Goal: Find specific page/section: Find specific page/section

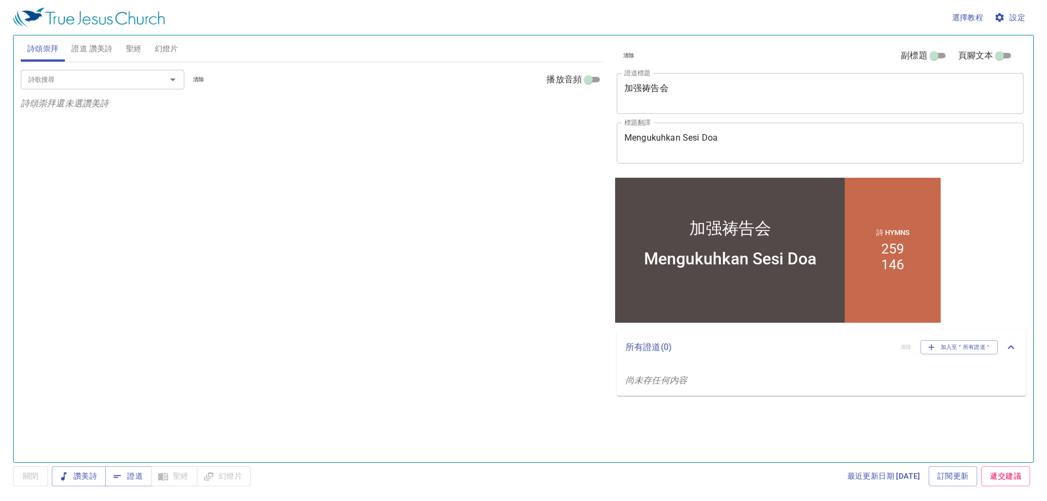
click at [99, 32] on div "選擇教程 設定" at bounding box center [521, 17] width 1017 height 35
click at [100, 52] on span "證道 讚美詩" at bounding box center [91, 49] width 41 height 14
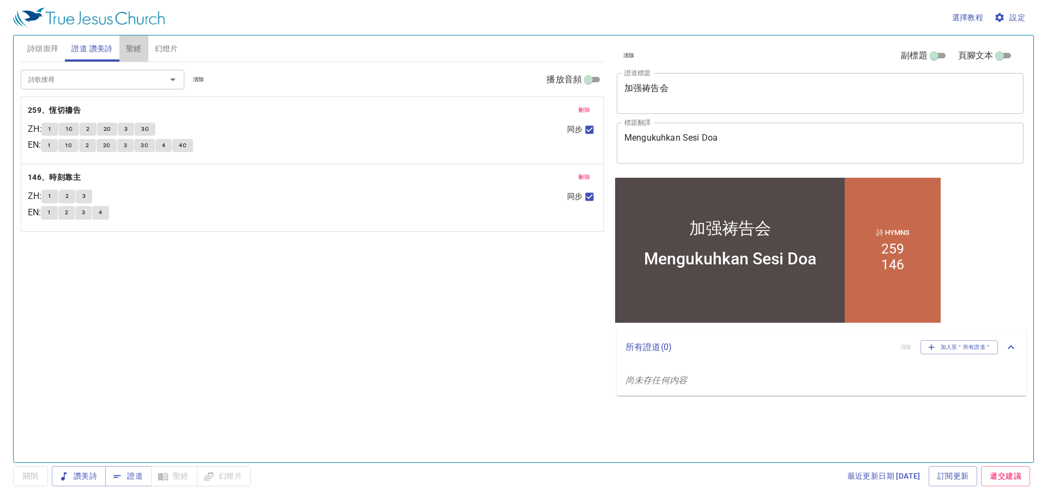
click at [131, 49] on span "聖經" at bounding box center [134, 49] width 16 height 14
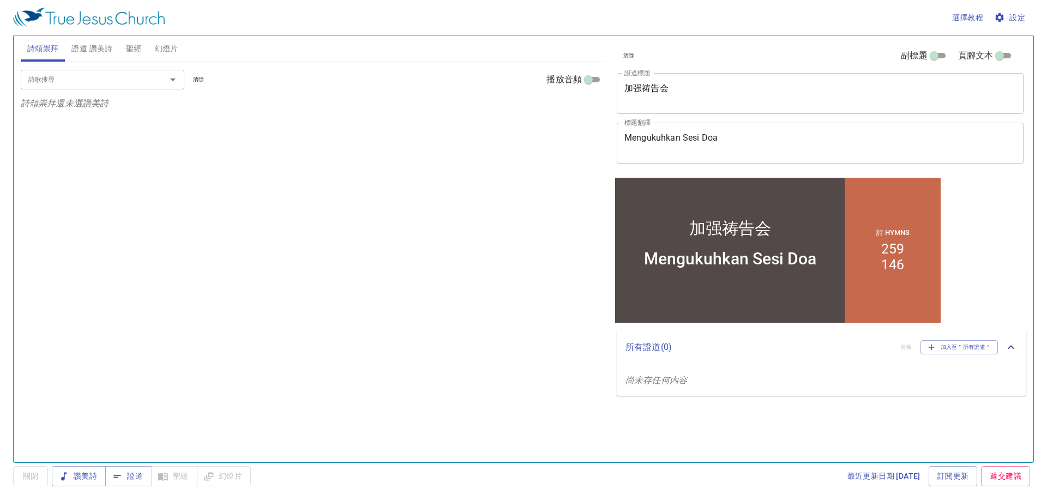
click at [74, 80] on input "詩歌搜尋" at bounding box center [86, 79] width 125 height 13
click at [651, 88] on textarea "加强祷告会" at bounding box center [821, 93] width 392 height 21
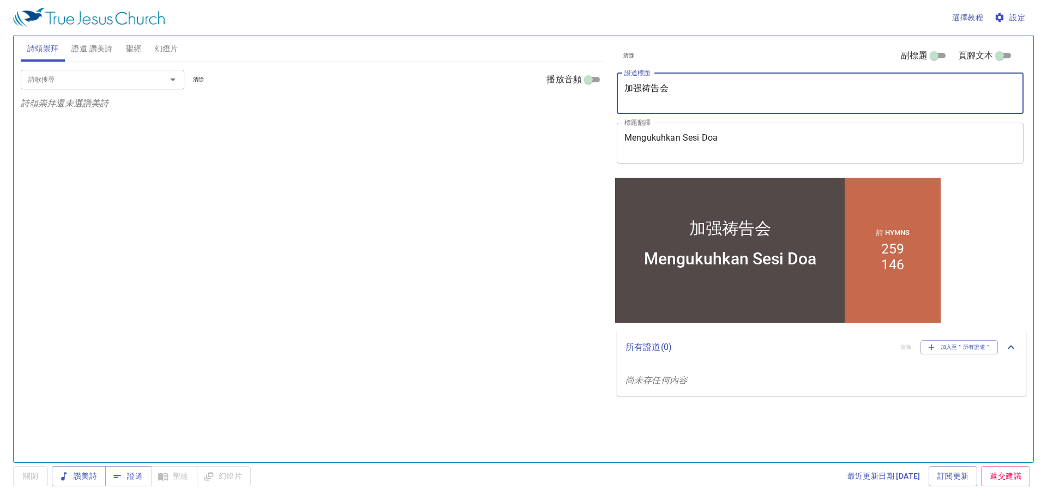
click at [651, 88] on textarea "加强祷告会" at bounding box center [821, 93] width 392 height 21
paste textarea "伯来书十三章"
type textarea "[PERSON_NAME]来书十三章"
click at [99, 46] on span "證道 讚美詩" at bounding box center [91, 49] width 41 height 14
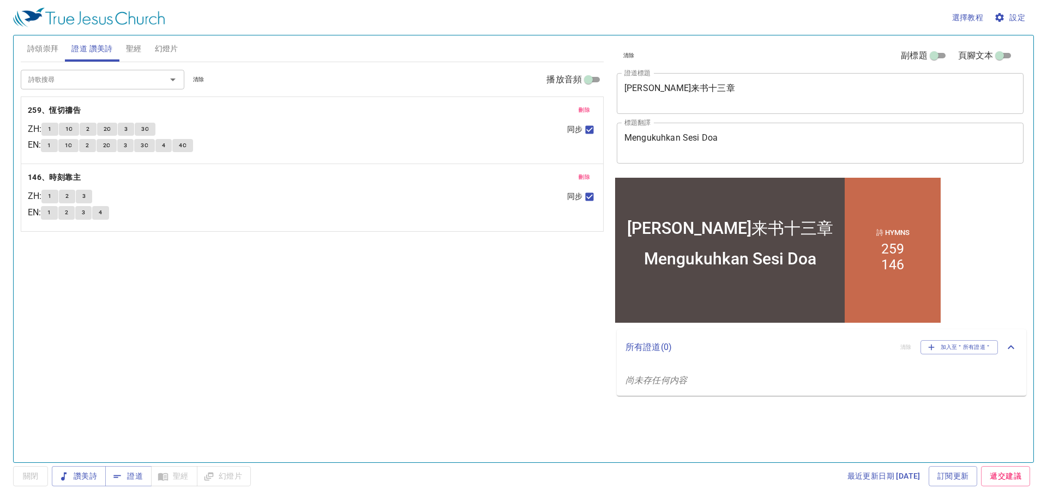
click at [654, 133] on textarea "Mengukuhkan Sesi Doa" at bounding box center [821, 143] width 392 height 21
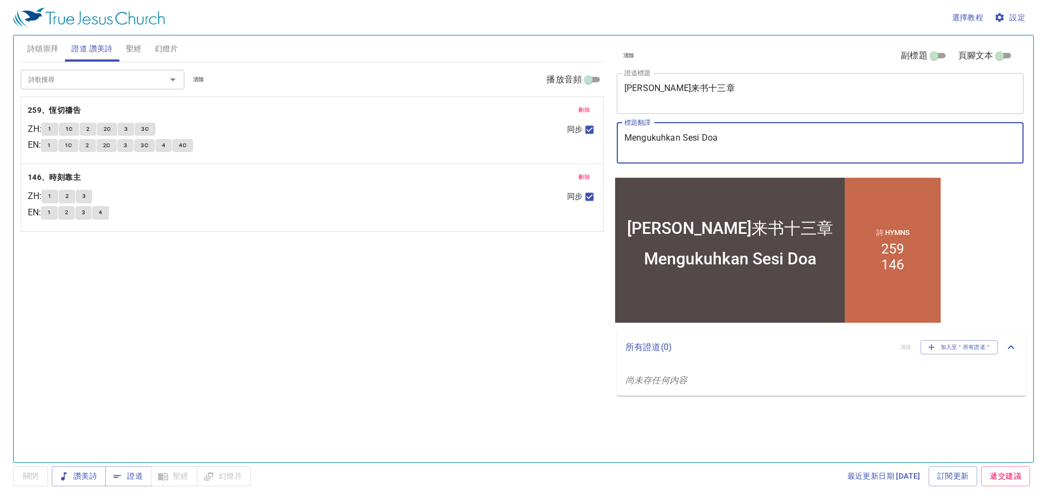
click at [654, 133] on textarea "Mengukuhkan Sesi Doa" at bounding box center [821, 143] width 392 height 21
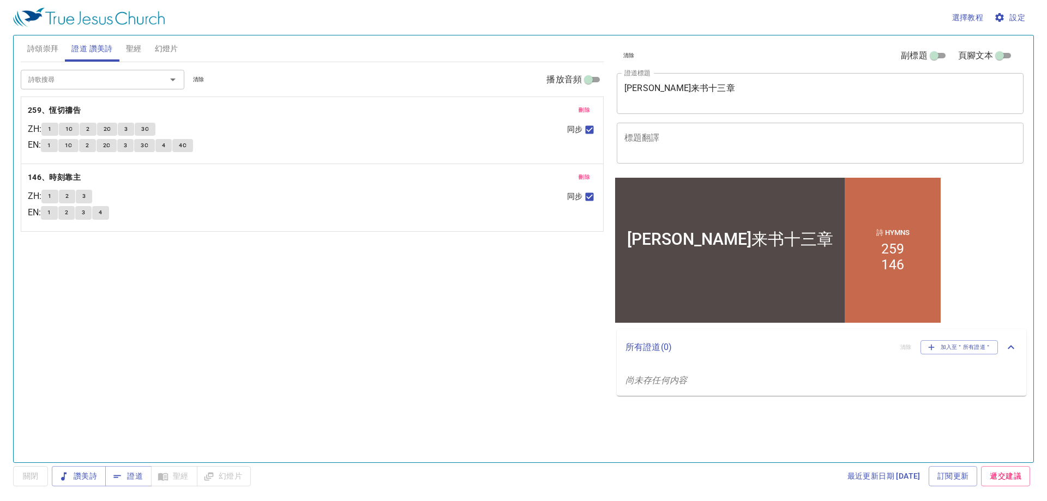
click at [56, 285] on div "詩歌搜尋 詩歌搜尋 清除 播放音頻 刪除 259、恆切[DEMOGRAPHIC_DATA] ZH : 1 1C 2 2C 3 3C EN : 1 1C 2 2…" at bounding box center [312, 257] width 583 height 391
click at [586, 106] on span "刪除" at bounding box center [584, 110] width 11 height 10
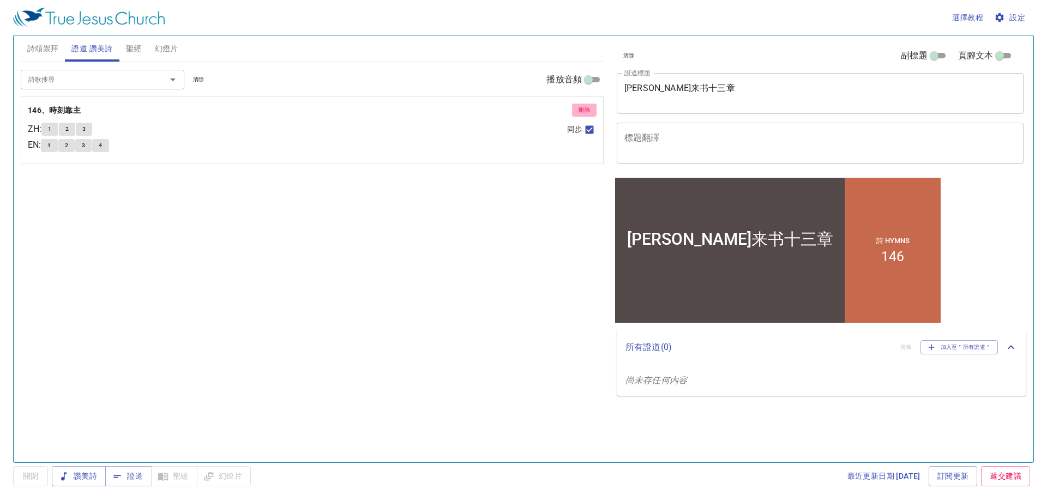
click at [586, 106] on span "刪除" at bounding box center [584, 110] width 11 height 10
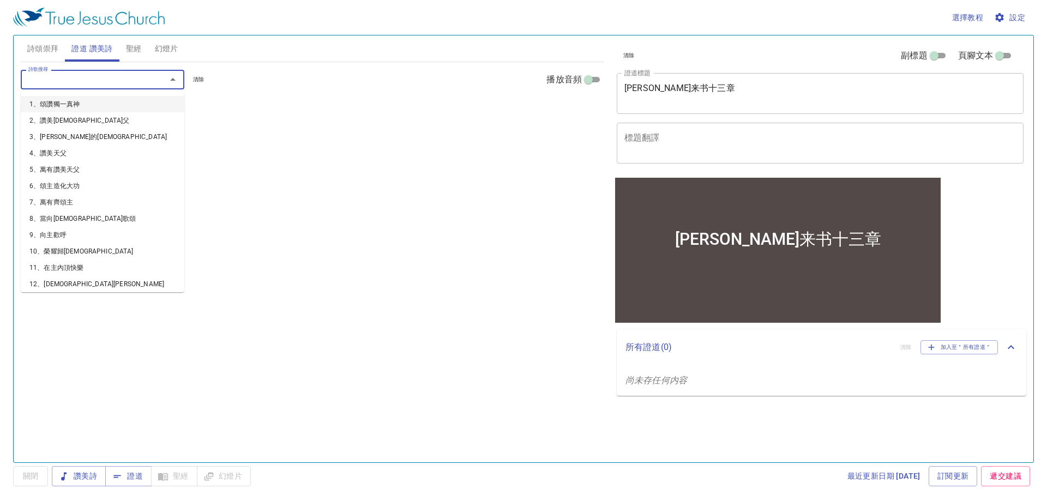
click at [102, 85] on input "詩歌搜尋" at bounding box center [86, 79] width 125 height 13
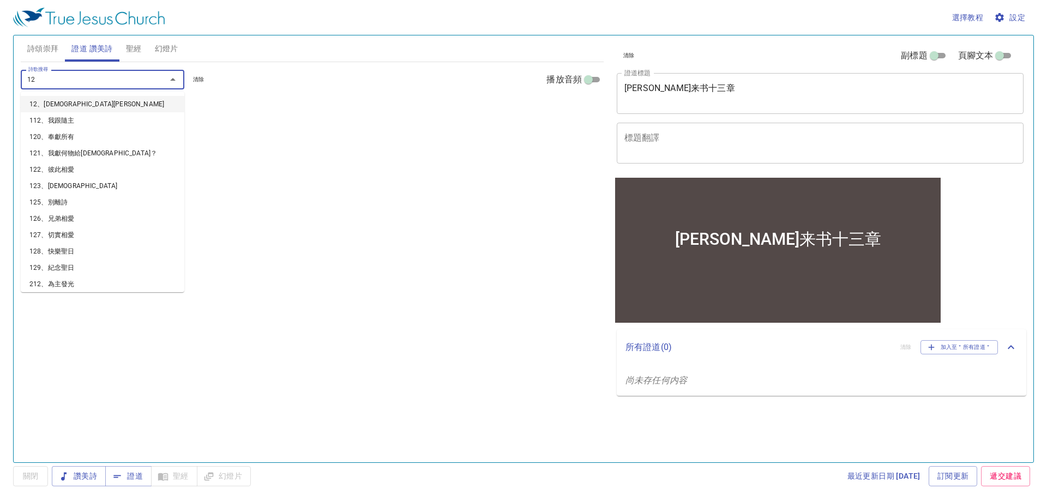
type input "128"
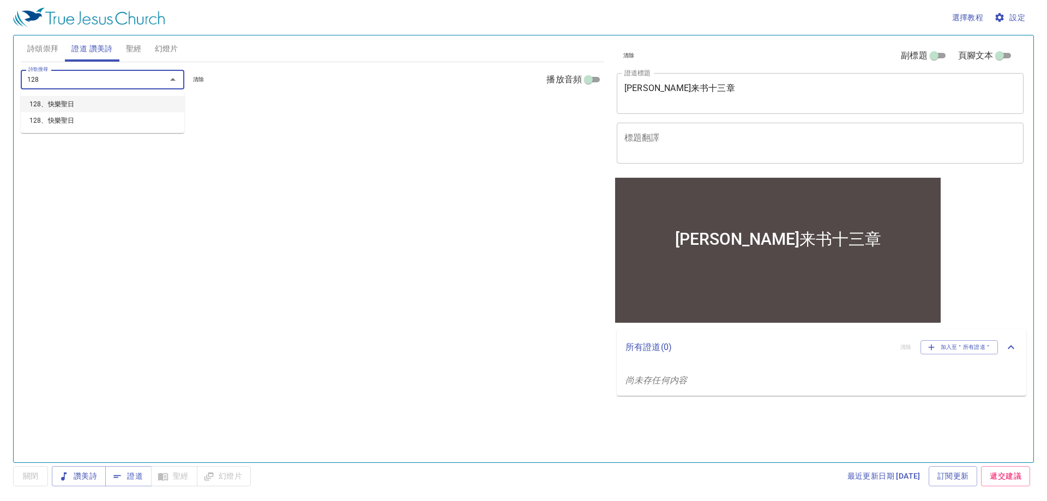
click at [91, 105] on li "128、快樂聖日" at bounding box center [103, 104] width 164 height 16
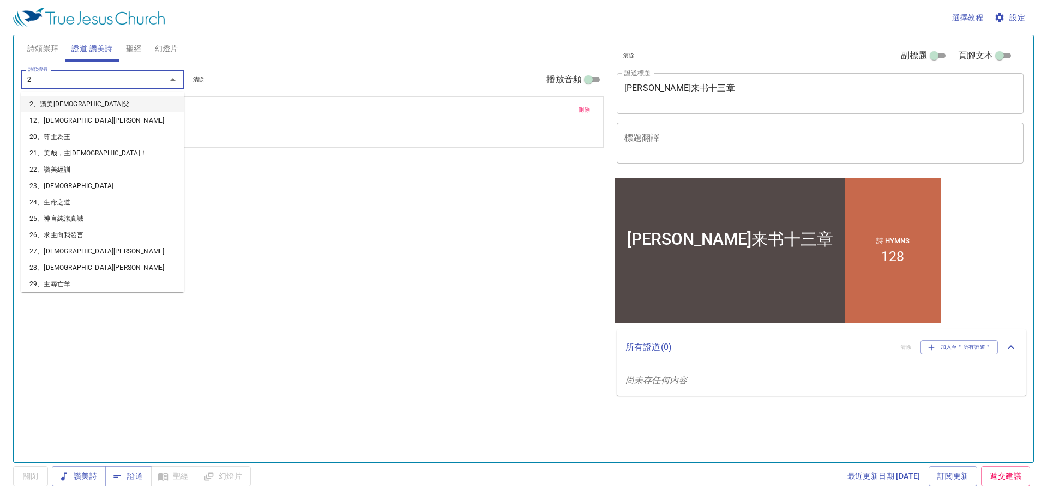
type input "24"
click at [104, 106] on li "24、生命之道" at bounding box center [103, 104] width 164 height 16
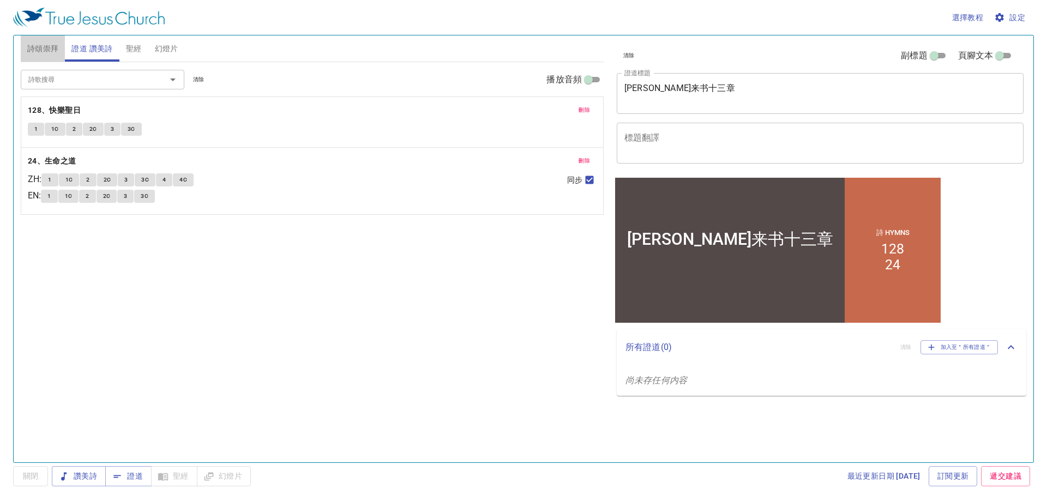
click at [39, 51] on span "詩頌崇拜" at bounding box center [43, 49] width 32 height 14
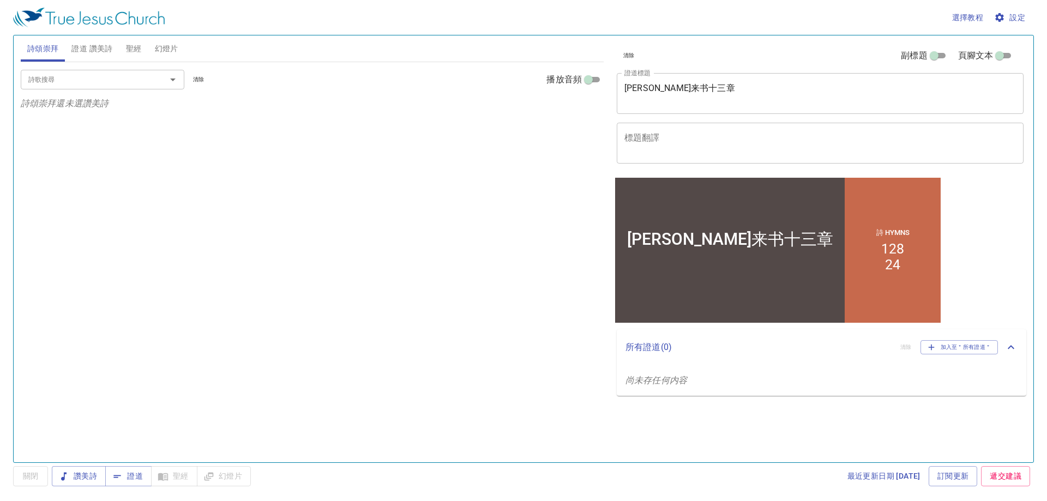
click at [100, 82] on input "詩歌搜尋" at bounding box center [86, 79] width 125 height 13
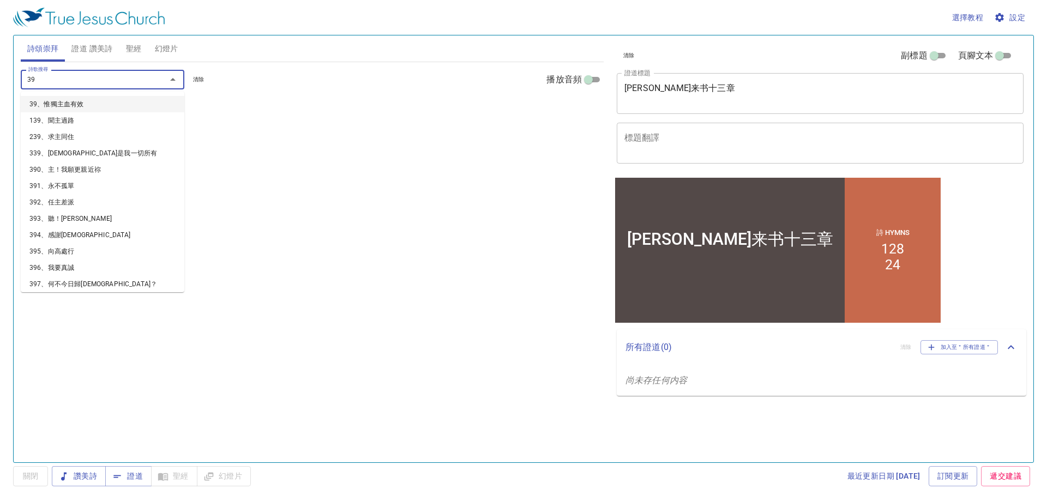
type input "394"
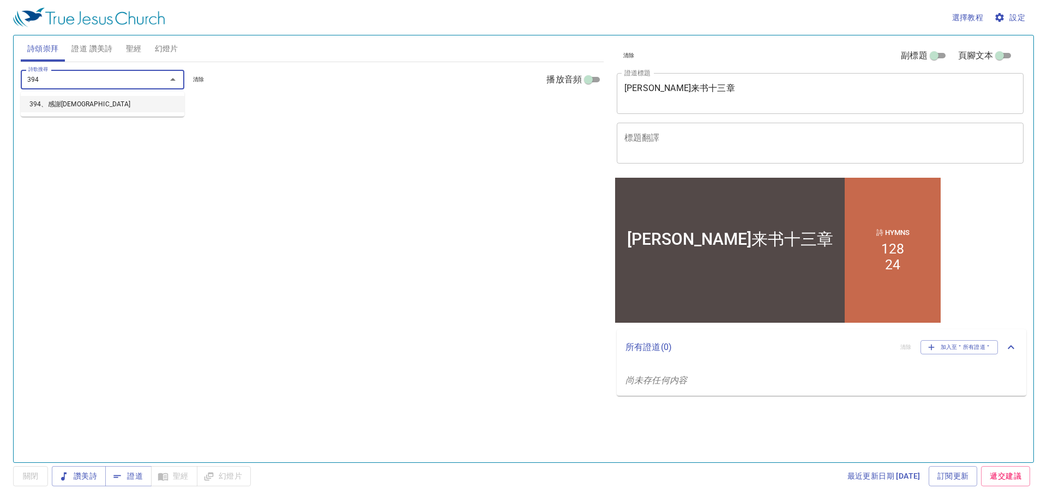
click at [116, 107] on li "394、感謝[DEMOGRAPHIC_DATA]" at bounding box center [103, 104] width 164 height 16
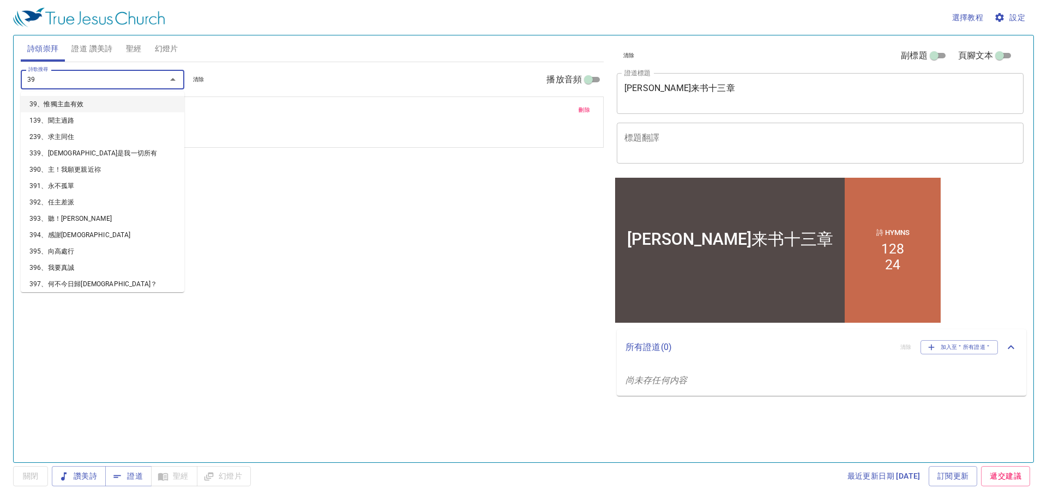
type input "398"
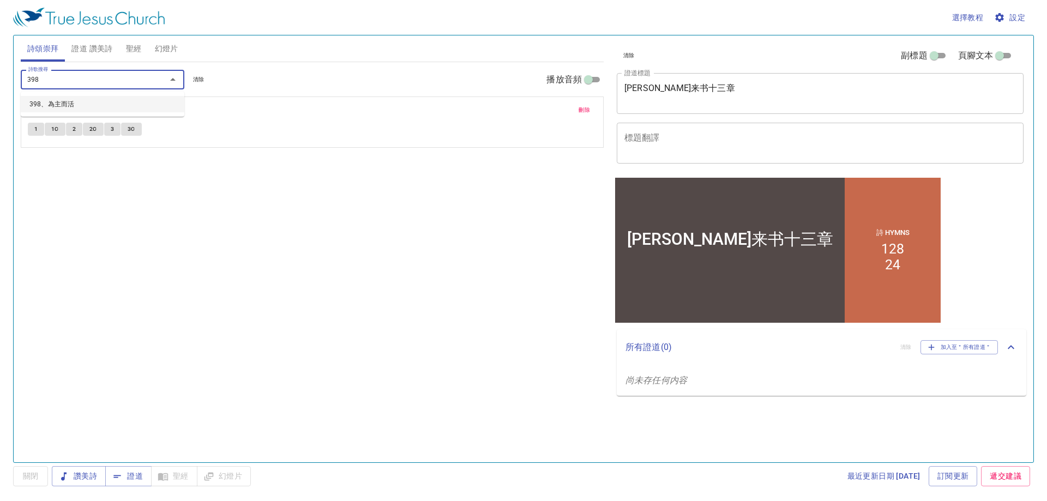
click at [49, 101] on li "398、為主而活" at bounding box center [103, 104] width 164 height 16
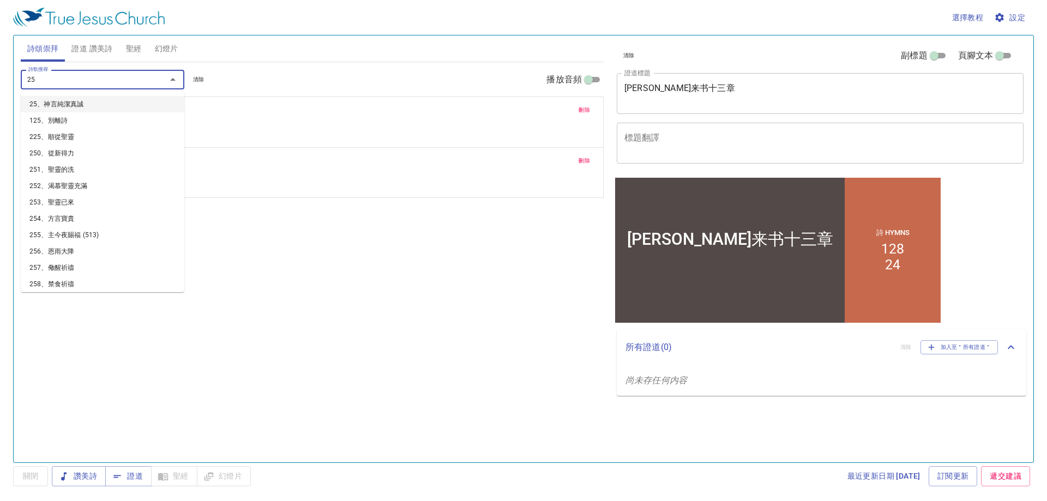
type input "250"
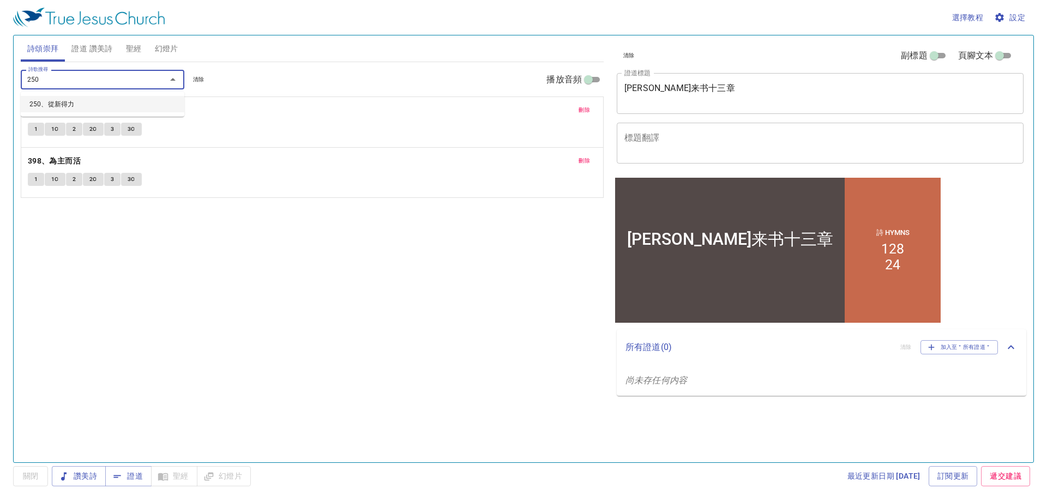
click at [129, 104] on li "250、從新得力" at bounding box center [103, 104] width 164 height 16
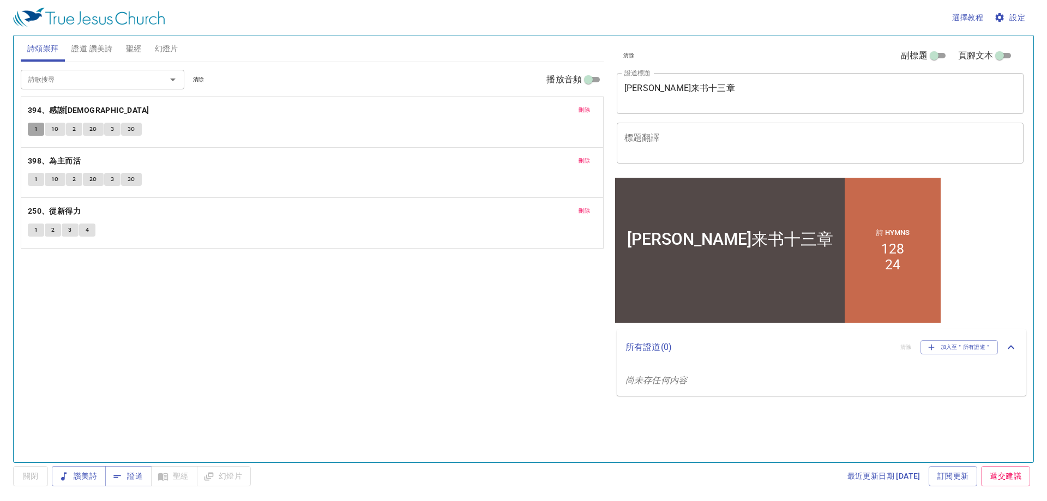
click at [34, 127] on span "1" at bounding box center [35, 129] width 3 height 10
